Goal: Task Accomplishment & Management: Manage account settings

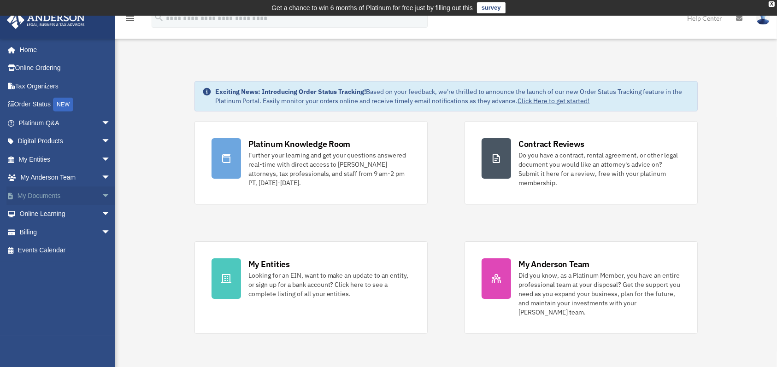
click at [59, 194] on link "My Documents arrow_drop_down" at bounding box center [65, 196] width 118 height 18
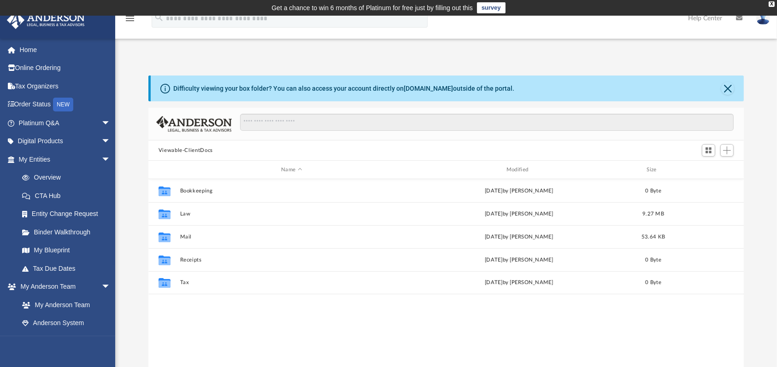
scroll to position [199, 586]
click at [33, 47] on link "Home" at bounding box center [65, 50] width 118 height 18
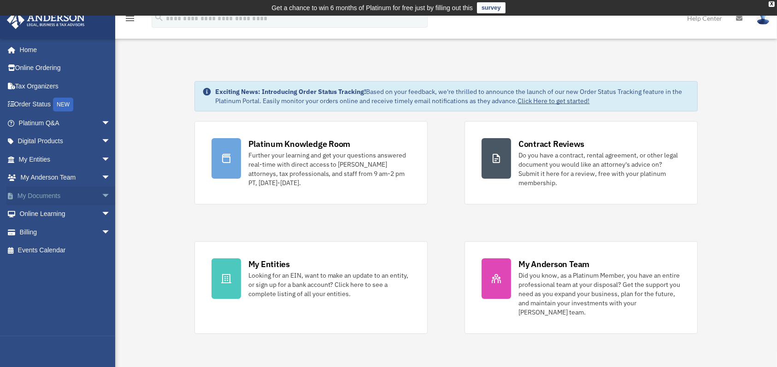
click at [101, 192] on span "arrow_drop_down" at bounding box center [110, 196] width 18 height 19
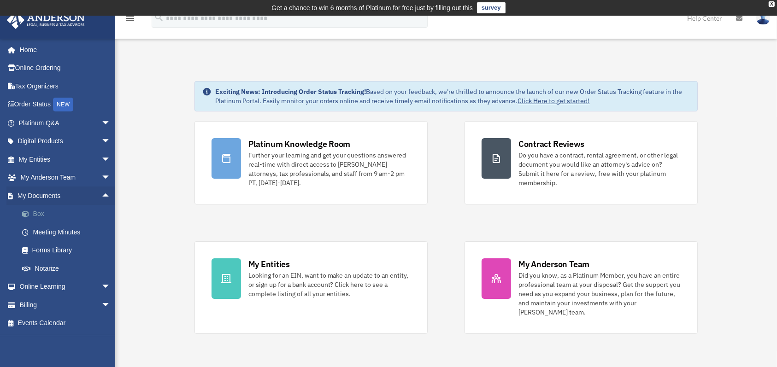
click at [33, 208] on link "Box" at bounding box center [68, 214] width 111 height 18
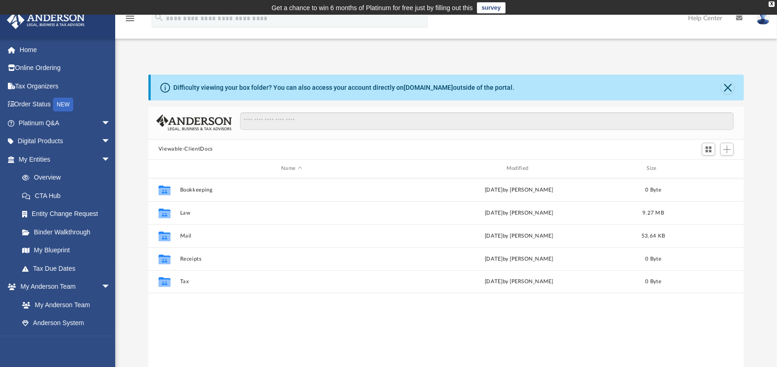
scroll to position [199, 586]
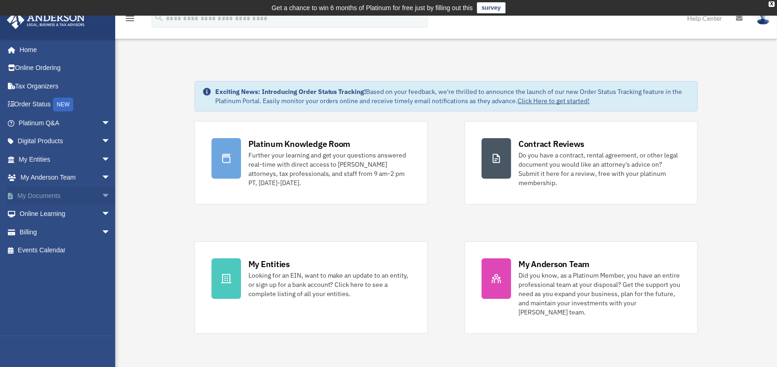
click at [101, 189] on span "arrow_drop_down" at bounding box center [110, 196] width 18 height 19
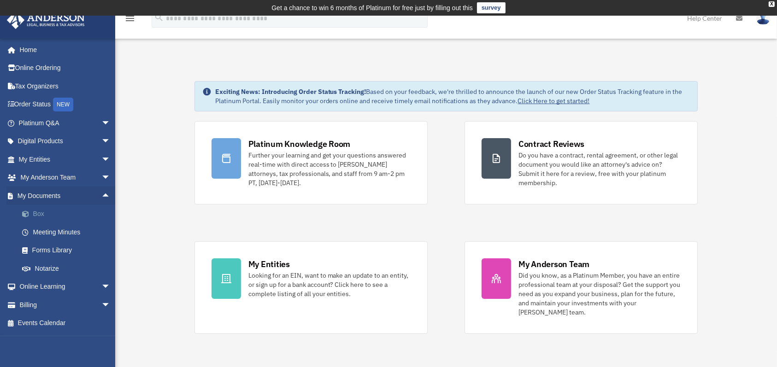
click at [27, 212] on span at bounding box center [30, 214] width 6 height 6
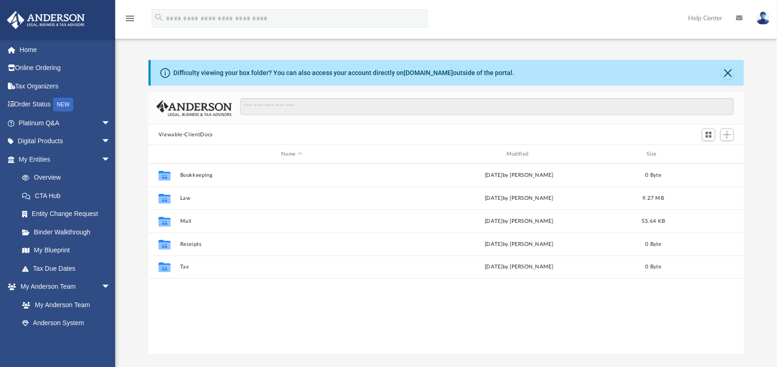
scroll to position [199, 586]
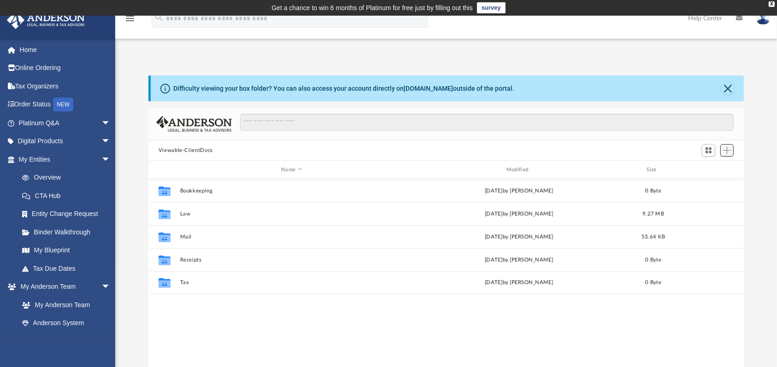
click at [721, 149] on button "Add" at bounding box center [727, 150] width 14 height 13
click at [726, 152] on span "Add" at bounding box center [727, 151] width 8 height 8
click at [711, 168] on li "Upload" at bounding box center [712, 169] width 29 height 10
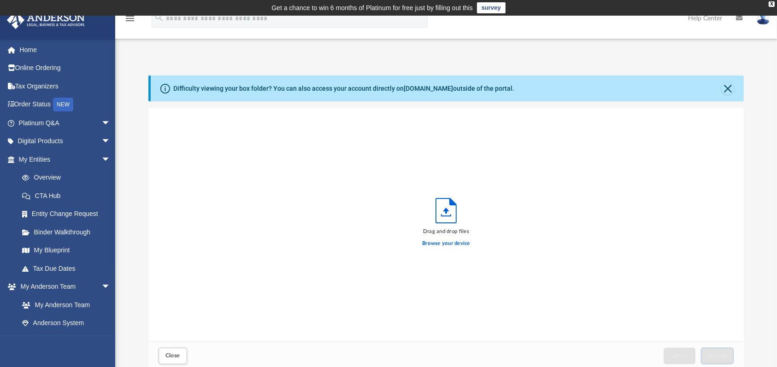
scroll to position [224, 586]
